Goal: Transaction & Acquisition: Purchase product/service

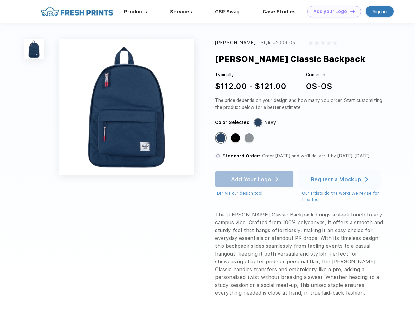
click at [332, 11] on link "Add your Logo Design Tool" at bounding box center [334, 11] width 54 height 11
click at [0, 0] on div "Design Tool" at bounding box center [0, 0] width 0 height 0
click at [349, 11] on link "Add your Logo Design Tool" at bounding box center [334, 11] width 54 height 11
click at [34, 49] on img at bounding box center [33, 48] width 19 height 19
click at [221, 138] on div "Standard Color" at bounding box center [220, 137] width 9 height 9
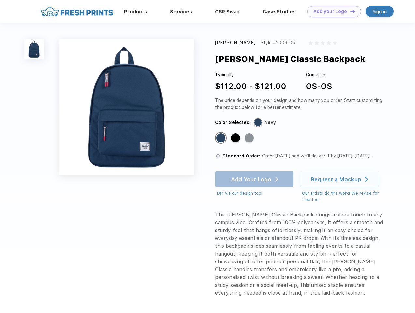
click at [236, 138] on div "Standard Color" at bounding box center [235, 137] width 9 height 9
click at [250, 138] on div "Standard Color" at bounding box center [249, 137] width 9 height 9
click at [255, 179] on div "Add Your Logo DIY via our design tool. Ah shoot! This product isn't up in our d…" at bounding box center [254, 183] width 79 height 25
click at [340, 179] on div "Request a Mockup" at bounding box center [336, 179] width 50 height 7
